Goal: Task Accomplishment & Management: Use online tool/utility

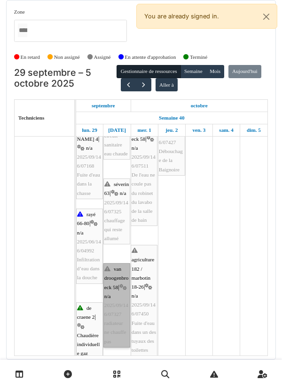
click at [118, 285] on link "van droogenbroeck 58 | n/a 2025/09/146/07327 radiateur ne chauffe pas" at bounding box center [117, 305] width 27 height 84
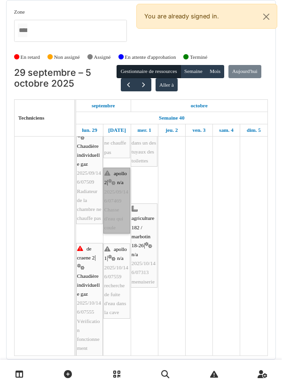
click at [118, 208] on link "apollo 2 | n/a 2025/09/146/07469 Chasse d'eau qui coule" at bounding box center [117, 201] width 27 height 66
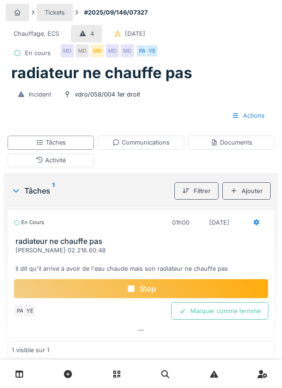
click at [152, 136] on div "Communications" at bounding box center [141, 143] width 87 height 14
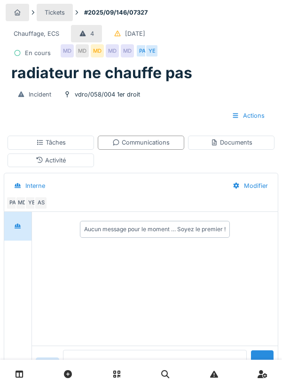
click at [193, 380] on textarea at bounding box center [155, 365] width 184 height 30
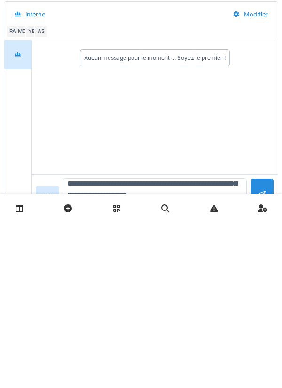
scroll to position [46, 0]
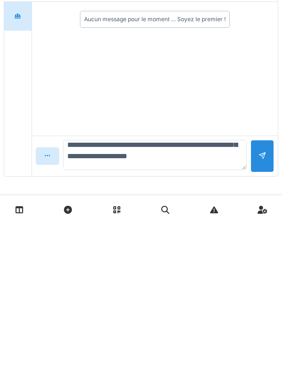
type textarea "**********"
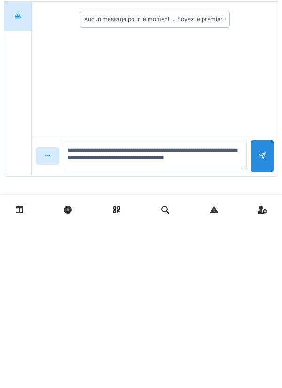
click at [261, 318] on div at bounding box center [263, 320] width 8 height 9
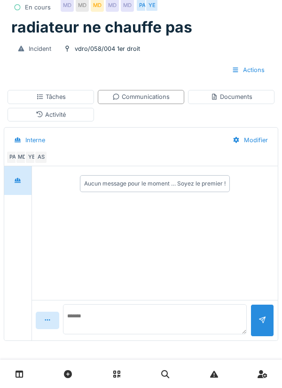
scroll to position [0, 0]
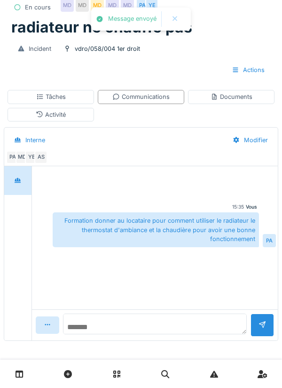
click at [196, 323] on textarea at bounding box center [155, 323] width 184 height 21
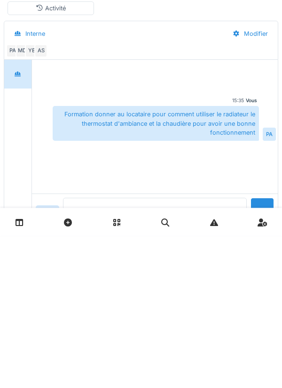
scroll to position [46, 0]
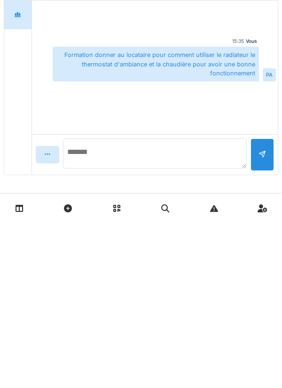
type textarea "*"
type textarea "**********"
click at [273, 324] on div at bounding box center [263, 320] width 24 height 32
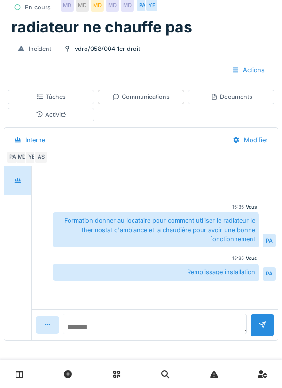
click at [131, 328] on textarea at bounding box center [155, 323] width 184 height 21
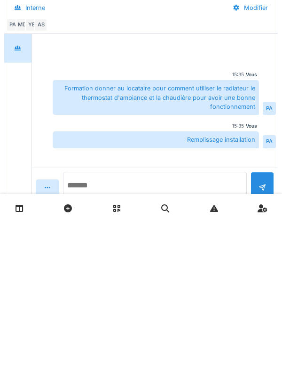
scroll to position [16, 0]
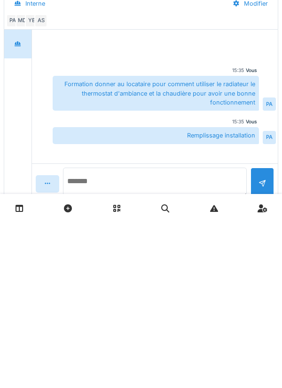
click at [180, 347] on textarea at bounding box center [155, 348] width 184 height 30
type textarea "**********"
click at [267, 348] on div at bounding box center [263, 349] width 24 height 32
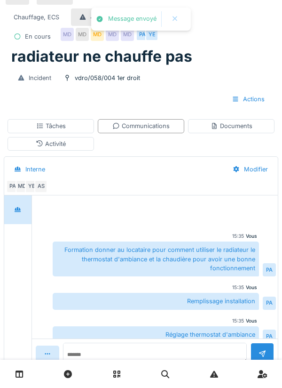
scroll to position [8, 0]
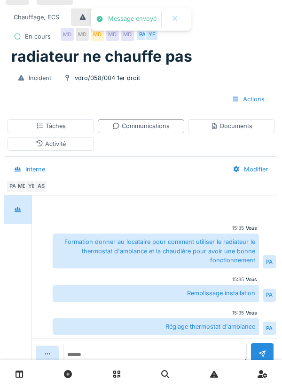
click at [84, 130] on div "Tâches" at bounding box center [51, 126] width 87 height 14
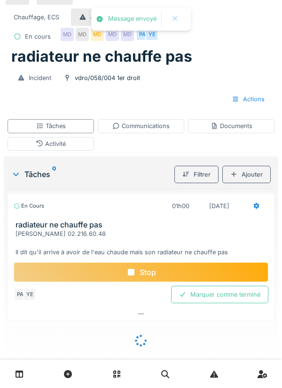
click at [236, 299] on div "Marquer comme terminé" at bounding box center [219, 294] width 97 height 17
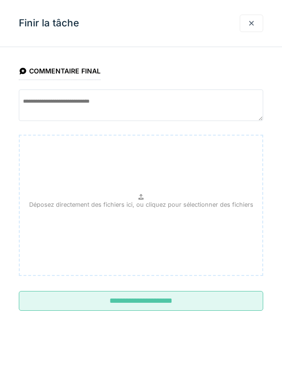
click at [207, 299] on input "**********" at bounding box center [141, 301] width 245 height 20
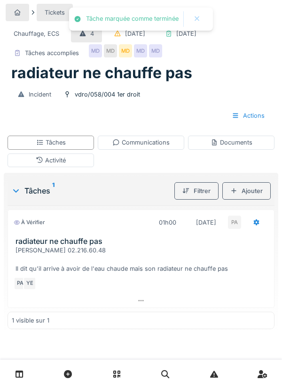
click at [160, 147] on div "Communications" at bounding box center [140, 142] width 57 height 9
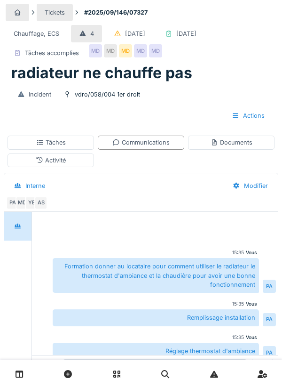
scroll to position [8, 0]
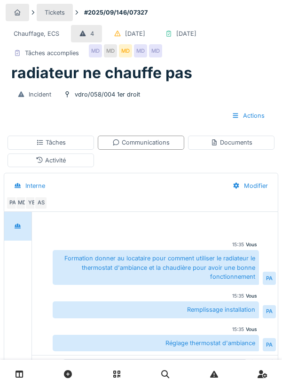
click at [251, 147] on div "Documents" at bounding box center [232, 142] width 42 height 9
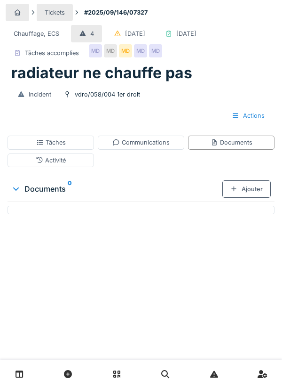
click at [258, 198] on div "Ajouter" at bounding box center [247, 188] width 48 height 17
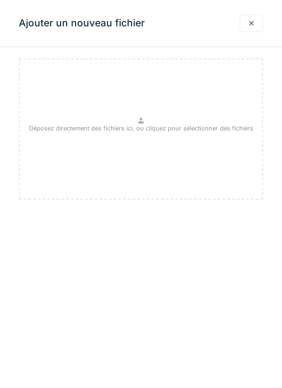
click at [188, 124] on p "Déposez directement des fichiers ici, ou cliquez pour sélectionner des fichiers" at bounding box center [141, 128] width 224 height 9
type input "**********"
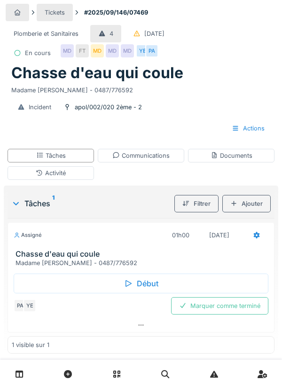
click at [156, 281] on div "Début" at bounding box center [141, 283] width 255 height 20
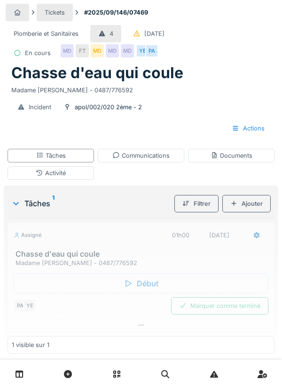
click at [85, 171] on div "Activité" at bounding box center [51, 173] width 87 height 14
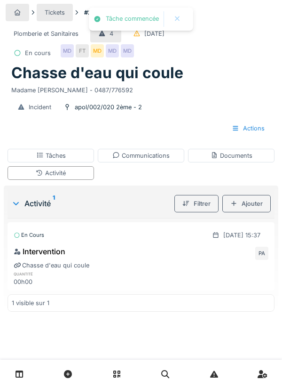
click at [259, 206] on div "Ajouter" at bounding box center [247, 203] width 48 height 17
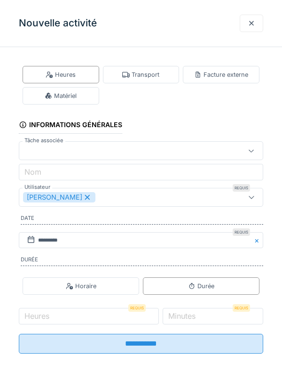
click at [151, 75] on div "Transport" at bounding box center [140, 74] width 37 height 9
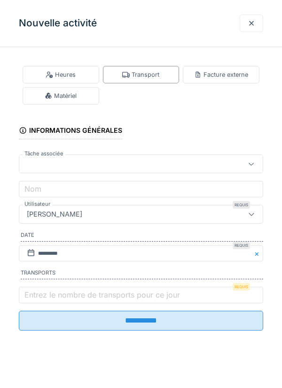
click at [135, 298] on label "Entrez le nombre de transports pour ce jour" at bounding box center [103, 294] width 160 height 11
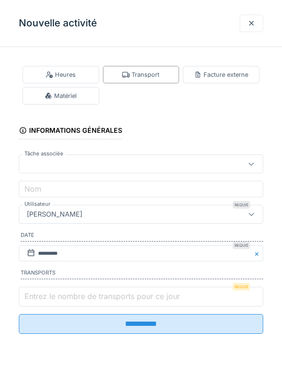
click at [135, 298] on input "Entrez le nombre de transports pour ce jour" at bounding box center [141, 297] width 245 height 20
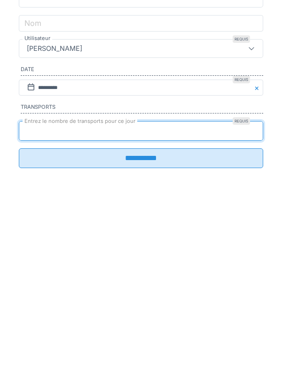
type input "*"
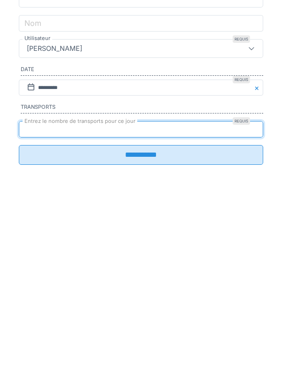
click at [240, 329] on input "**********" at bounding box center [141, 321] width 245 height 20
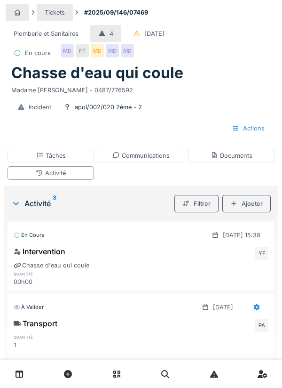
click at [9, 112] on div "Incident" at bounding box center [34, 106] width 50 height 17
click at [273, 151] on div "Documents" at bounding box center [231, 156] width 87 height 14
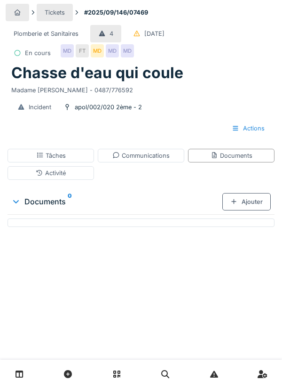
click at [164, 154] on div "Communications" at bounding box center [140, 155] width 57 height 9
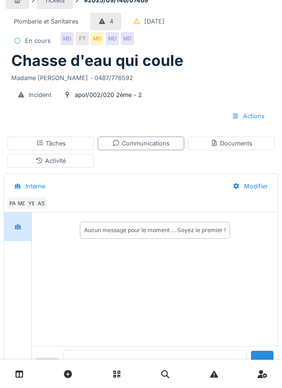
click at [175, 380] on textarea at bounding box center [155, 365] width 184 height 30
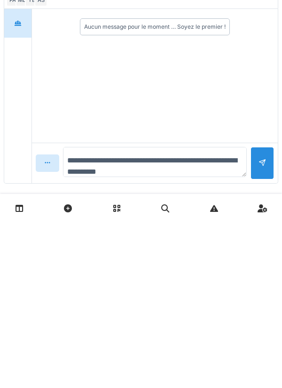
scroll to position [58, 0]
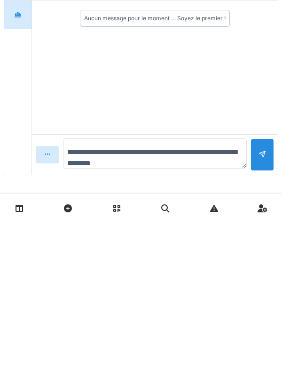
type textarea "**********"
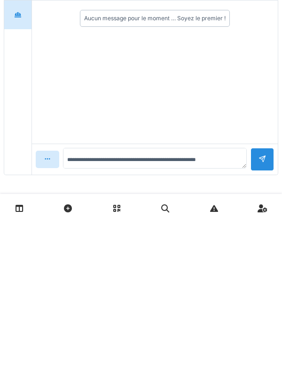
click at [265, 323] on div at bounding box center [263, 324] width 8 height 9
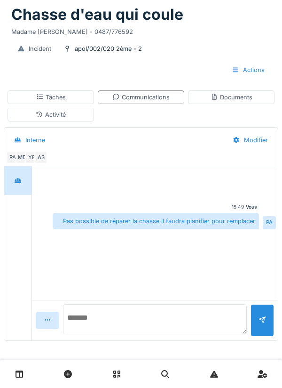
click at [168, 323] on textarea at bounding box center [155, 319] width 184 height 30
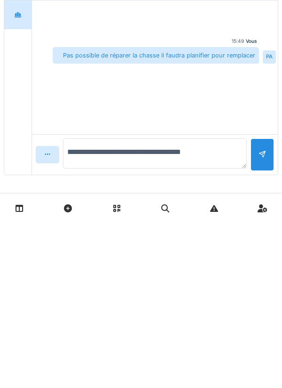
type textarea "**********"
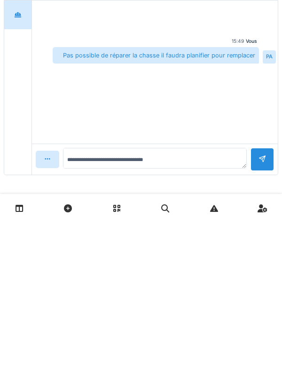
click at [265, 325] on div at bounding box center [263, 324] width 24 height 23
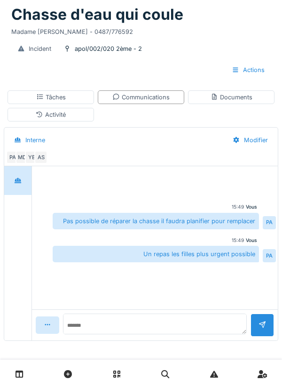
click at [85, 93] on div "Tâches" at bounding box center [51, 97] width 87 height 14
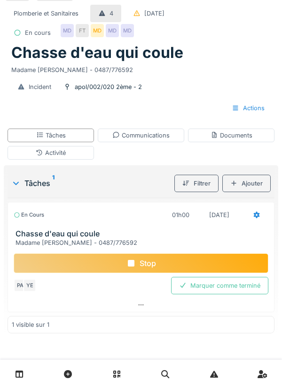
scroll to position [20, 0]
click at [163, 262] on div "Stop" at bounding box center [141, 263] width 255 height 20
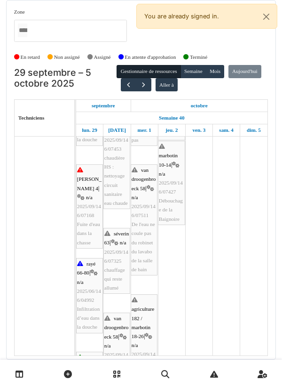
scroll to position [576, 0]
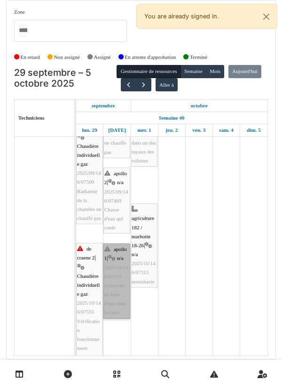
click at [116, 243] on link "apollo 1 | n/a 2025/10/146/07559 recherche de fuite d'eau dans la cave" at bounding box center [117, 280] width 27 height 75
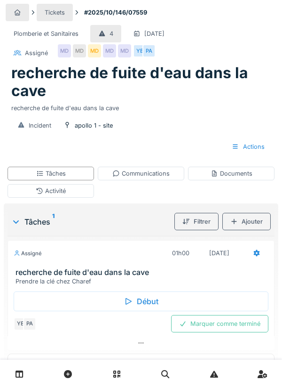
click at [167, 292] on div "Début" at bounding box center [141, 301] width 255 height 20
